Goal: Find specific page/section: Find specific page/section

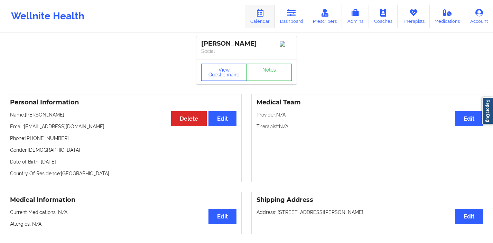
click at [264, 17] on link "Calendar" at bounding box center [260, 16] width 30 height 23
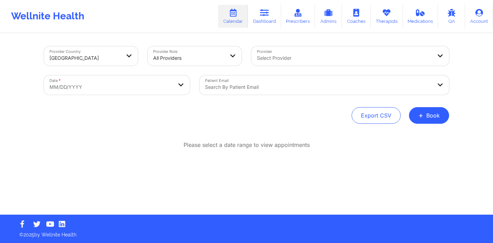
click at [144, 77] on body "Wellnite Health Calendar Dashboard Prescribers Admins Coaches Therapists Medica…" at bounding box center [246, 121] width 493 height 243
select select "2025-8"
select select "2025-9"
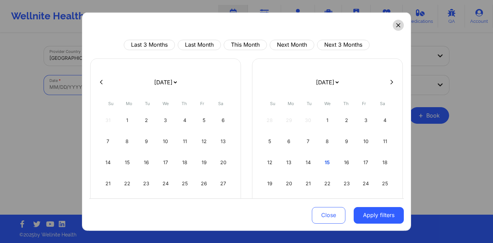
click at [396, 25] on icon at bounding box center [398, 25] width 4 height 4
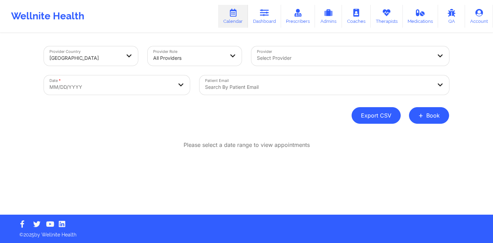
click at [376, 112] on button "Export CSV" at bounding box center [376, 115] width 49 height 17
select select "2025-8"
select select "2025-9"
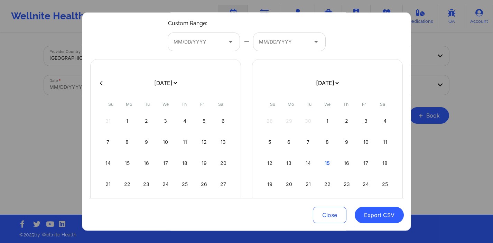
scroll to position [45, 0]
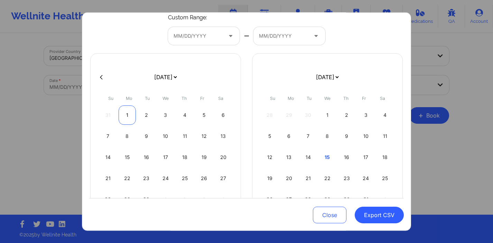
click at [125, 112] on div "1" at bounding box center [128, 115] width 18 height 19
select select "2025-8"
select select "2025-9"
select select "2025-8"
select select "2025-9"
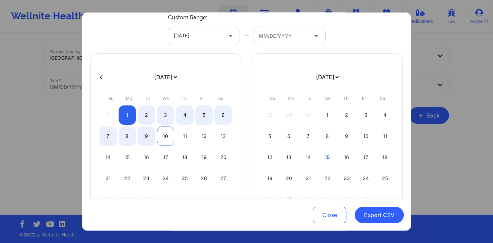
scroll to position [78, 0]
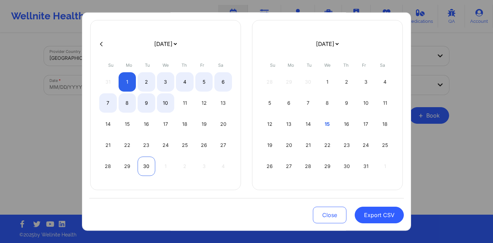
select select "2025-8"
select select "2025-9"
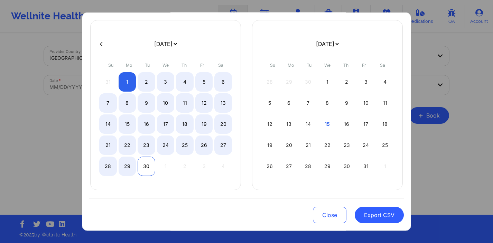
click at [141, 168] on div "30" at bounding box center [147, 166] width 18 height 19
select select "2025-8"
select select "2025-9"
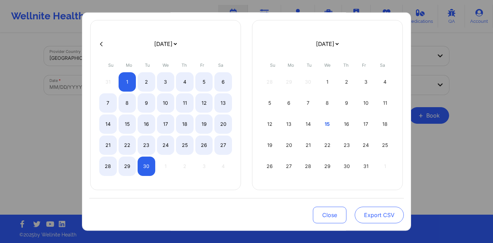
click at [364, 213] on button "Export CSV" at bounding box center [379, 215] width 49 height 17
select select "2025-8"
select select "2025-9"
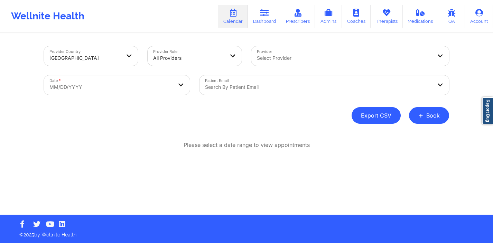
click at [369, 117] on button "Export CSV" at bounding box center [376, 115] width 49 height 17
select select "2025-8"
select select "2025-9"
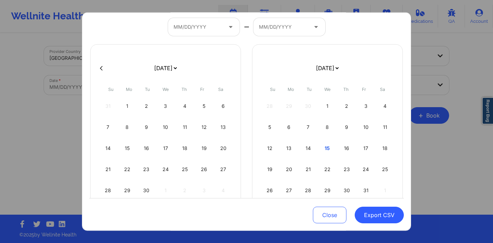
scroll to position [53, 0]
click at [125, 106] on div "1" at bounding box center [128, 106] width 18 height 19
select select "2025-8"
select select "2025-9"
select select "2025-8"
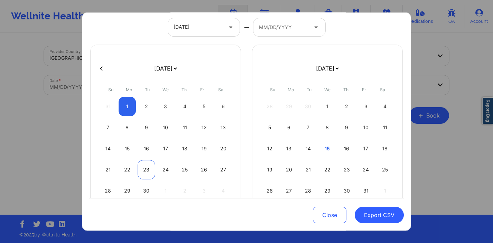
select select "2025-9"
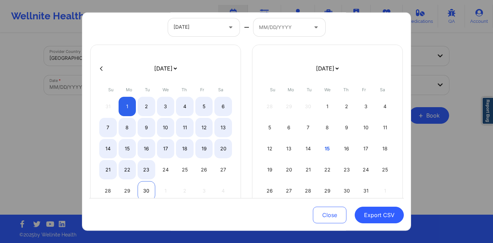
select select "2025-8"
select select "2025-9"
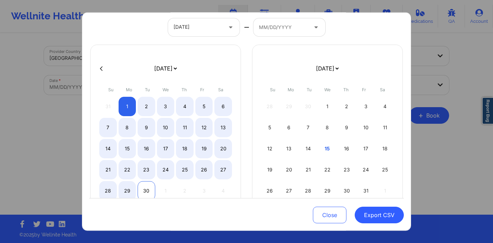
click at [145, 192] on div "30" at bounding box center [147, 190] width 18 height 19
select select "2025-8"
select select "2025-9"
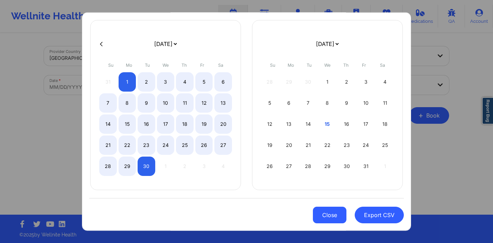
click at [329, 216] on button "Close" at bounding box center [330, 215] width 34 height 17
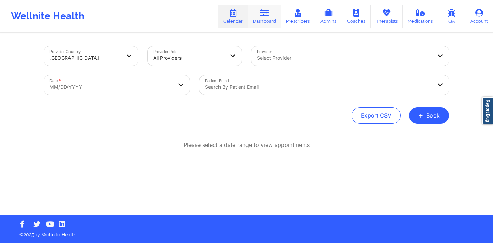
click at [275, 14] on link "Dashboard" at bounding box center [264, 16] width 33 height 23
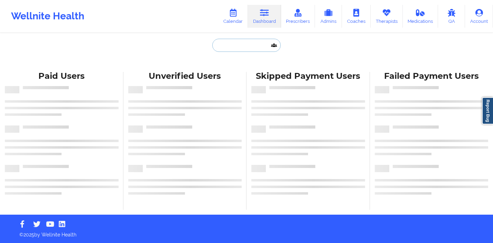
click at [220, 43] on input "text" at bounding box center [246, 45] width 68 height 13
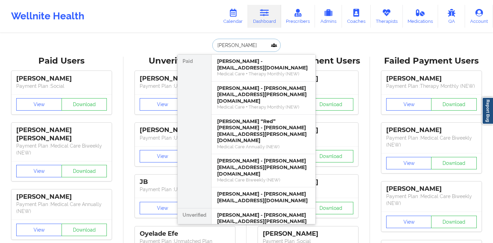
type input "christina riv"
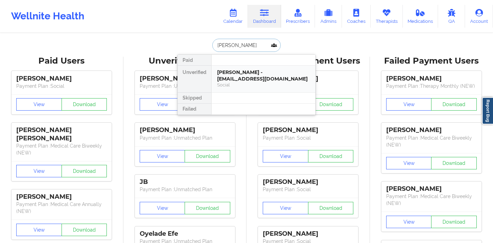
click at [268, 71] on div "Christina Rivera - crivera2095@gmail.com" at bounding box center [263, 75] width 93 height 13
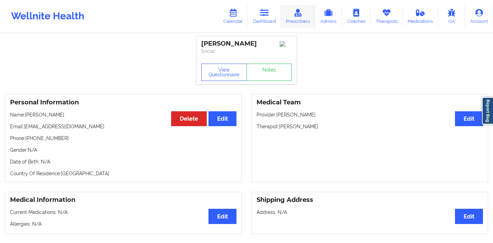
click at [291, 16] on link "Prescribers" at bounding box center [298, 16] width 34 height 23
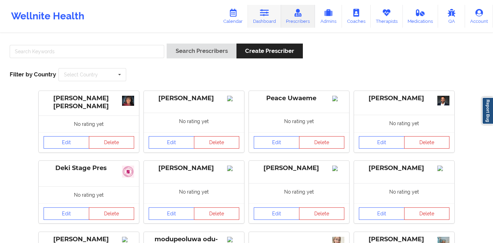
click at [276, 16] on link "Dashboard" at bounding box center [264, 16] width 33 height 23
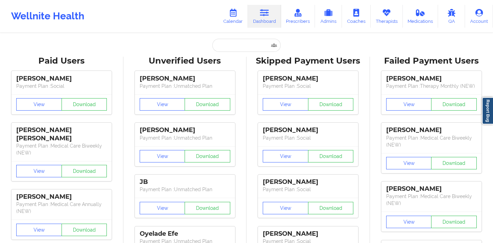
click at [223, 49] on input "text" at bounding box center [246, 45] width 68 height 13
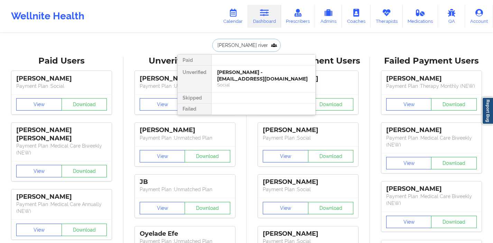
type input "christina rivera"
click at [246, 77] on div "Christina Rivera - crivera2095@gmail.com" at bounding box center [263, 75] width 93 height 13
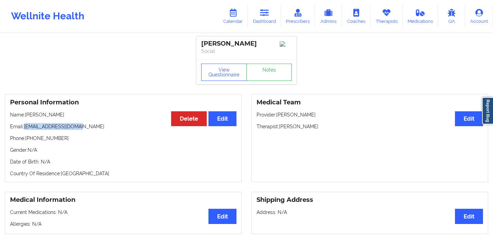
drag, startPoint x: 80, startPoint y: 128, endPoint x: 25, endPoint y: 128, distance: 55.7
click at [25, 128] on p "Email: crivera2095@gmail.com" at bounding box center [123, 126] width 227 height 7
copy p "crivera2095@gmail.com"
click at [267, 17] on link "Dashboard" at bounding box center [264, 16] width 33 height 23
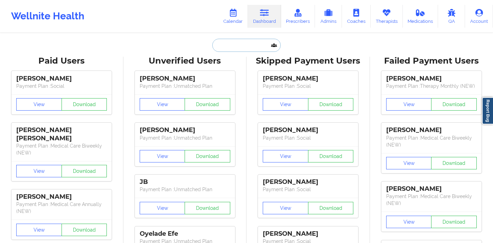
click at [230, 44] on input "text" at bounding box center [246, 45] width 68 height 13
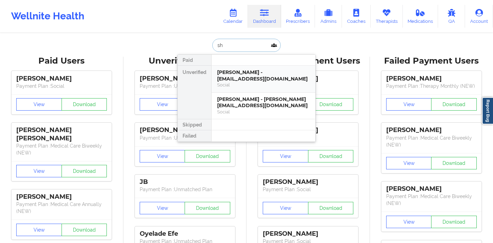
type input "s"
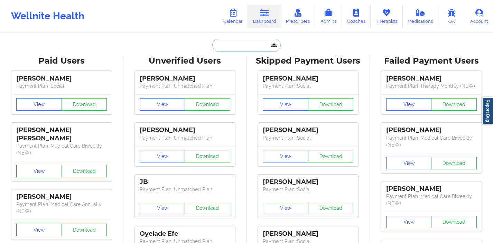
paste input "crivera2095@gmail.com"
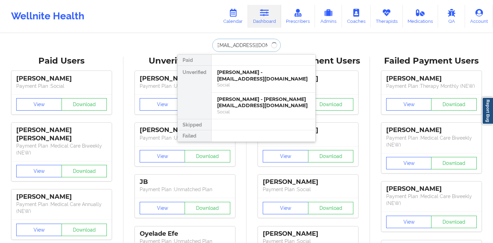
type input "crivera2095@gmail.com"
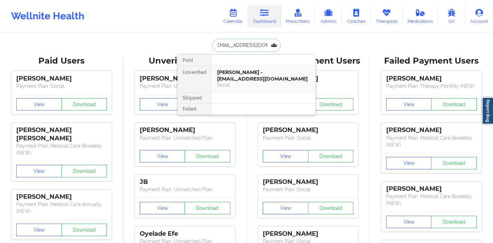
click at [226, 75] on div "Christina Rivera - crivera2095@gmail.com" at bounding box center [263, 75] width 93 height 13
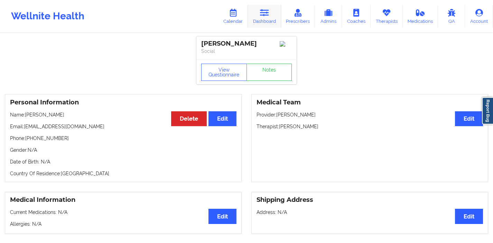
click at [260, 16] on link "Dashboard" at bounding box center [264, 16] width 33 height 23
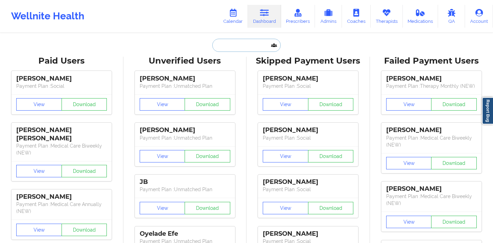
click at [214, 47] on input "text" at bounding box center [246, 45] width 68 height 13
paste input "sancrisabel@gmail.com"
type input "sancrisabel@gmail.com"
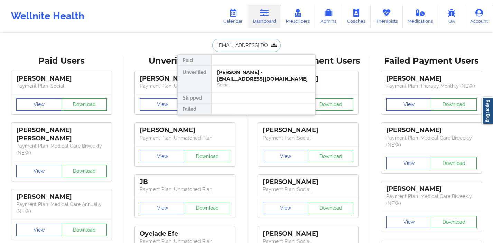
scroll to position [0, 2]
click at [242, 81] on div "Cristina Rivera - sancrisabel@gmail.com" at bounding box center [263, 75] width 93 height 13
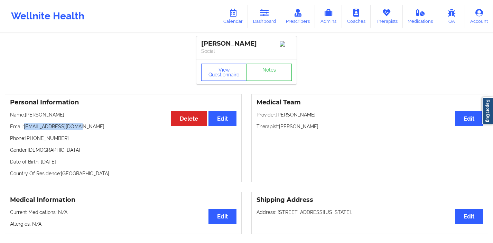
drag, startPoint x: 80, startPoint y: 130, endPoint x: 24, endPoint y: 131, distance: 56.4
click at [24, 130] on p "Email: sancrisabel@gmail.com" at bounding box center [123, 126] width 227 height 7
click at [384, 18] on link "Therapists" at bounding box center [387, 16] width 32 height 23
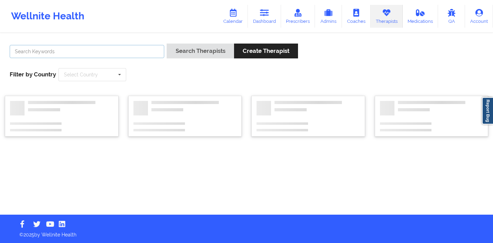
click at [127, 52] on input "text" at bounding box center [87, 51] width 155 height 13
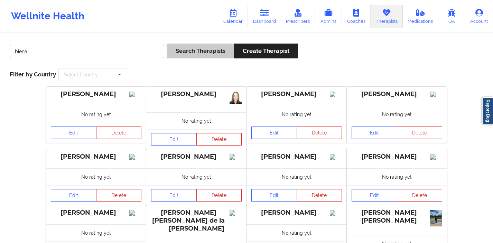
type input "biena"
click at [190, 53] on button "Search Therapists" at bounding box center [200, 51] width 67 height 15
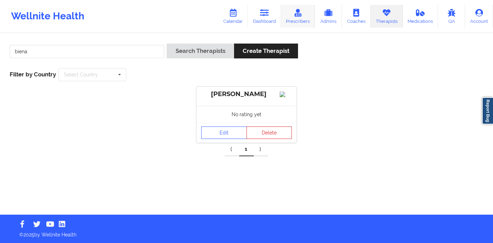
click at [300, 26] on link "Prescribers" at bounding box center [298, 16] width 34 height 23
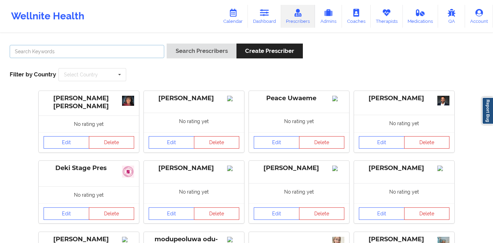
click at [112, 51] on input "text" at bounding box center [87, 51] width 155 height 13
type input "oluwakemi"
click at [167, 44] on button "Search Prescribers" at bounding box center [202, 51] width 70 height 15
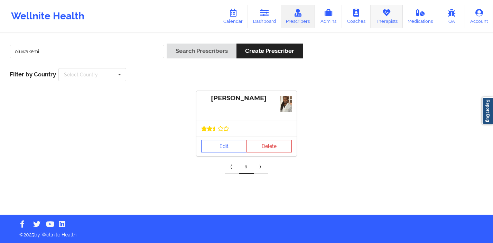
click at [389, 12] on icon at bounding box center [386, 13] width 9 height 8
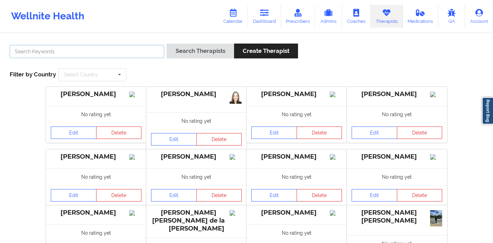
click at [123, 49] on input "text" at bounding box center [87, 51] width 155 height 13
type input "jeri"
click at [197, 57] on button "Search Therapists" at bounding box center [200, 51] width 67 height 15
